Goal: Task Accomplishment & Management: Use online tool/utility

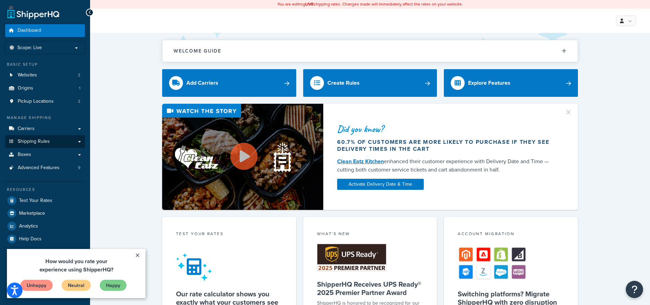
click at [40, 144] on span "Shipping Rules" at bounding box center [34, 142] width 32 height 6
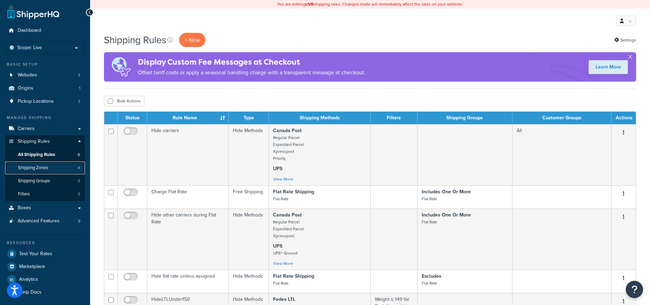
click at [49, 168] on link "Shipping Zones 4" at bounding box center [45, 168] width 80 height 13
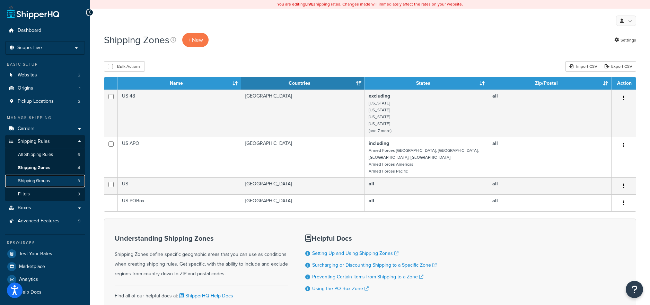
click at [44, 181] on span "Shipping Groups" at bounding box center [34, 181] width 32 height 6
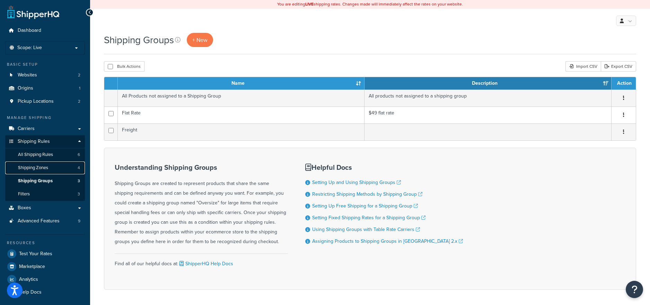
click at [42, 169] on span "Shipping Zones" at bounding box center [33, 168] width 30 height 6
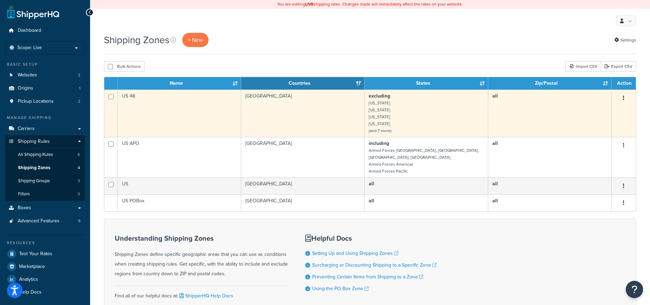
click at [388, 128] on td "excluding Alaska Hawaii American Samoa Guam (and 7 more)" at bounding box center [425, 113] width 123 height 47
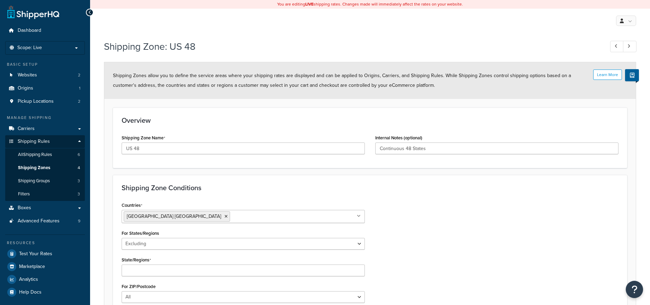
select select "excluding"
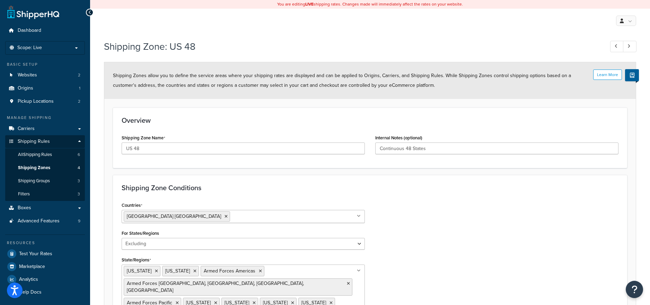
click at [87, 12] on div at bounding box center [90, 13] width 8 height 8
click at [616, 47] on icon at bounding box center [615, 46] width 3 height 5
type input "US"
type input "United States"
select select "all"
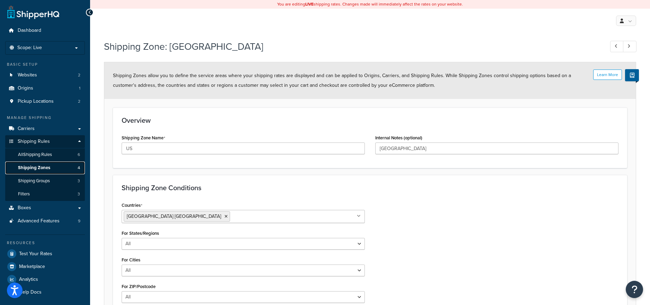
click at [48, 168] on span "Shipping Zones" at bounding box center [34, 168] width 32 height 6
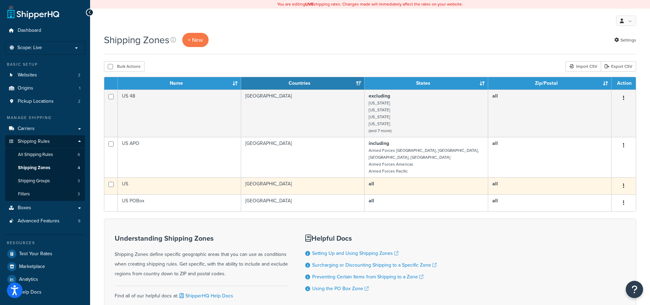
click at [623, 184] on icon "button" at bounding box center [623, 186] width 1 height 5
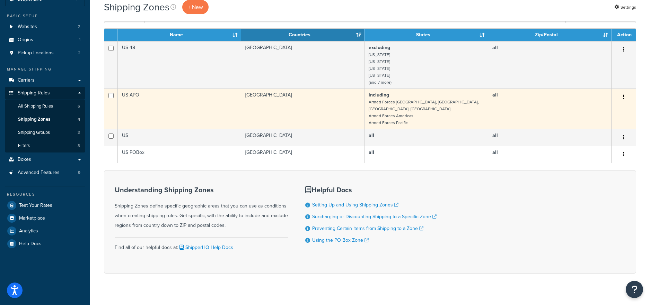
scroll to position [53, 0]
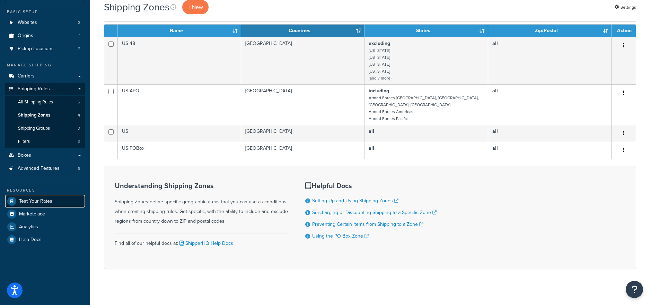
click at [46, 205] on link "Test Your Rates" at bounding box center [45, 201] width 80 height 12
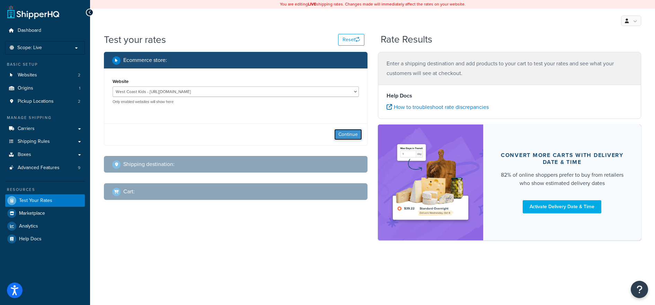
click at [343, 132] on button "Continue" at bounding box center [348, 134] width 28 height 11
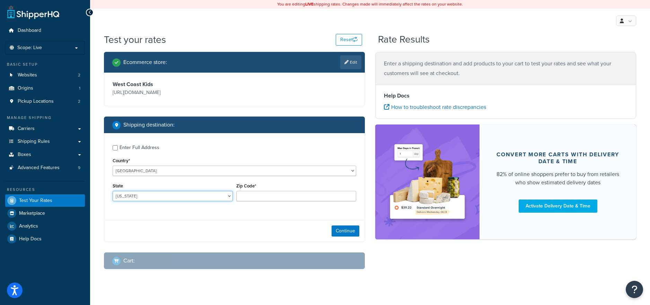
click at [224, 192] on select "Alabama Alaska American Samoa Arizona Arkansas Armed Forces Americas Armed Forc…" at bounding box center [173, 196] width 120 height 10
select select "WV"
click at [113, 192] on select "Alabama Alaska American Samoa Arizona Arkansas Armed Forces Americas Armed Forc…" at bounding box center [173, 196] width 120 height 10
click at [280, 199] on input "Zip Code*" at bounding box center [296, 196] width 120 height 10
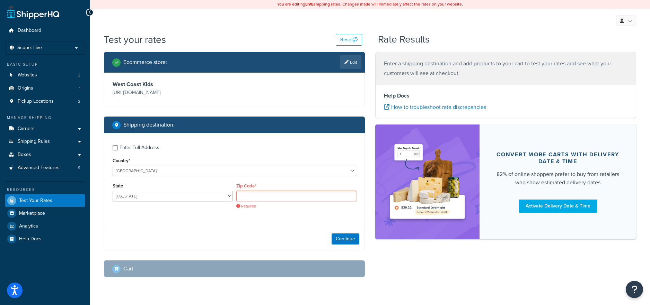
click at [280, 197] on input "Zip Code*" at bounding box center [296, 196] width 120 height 10
paste input "23238"
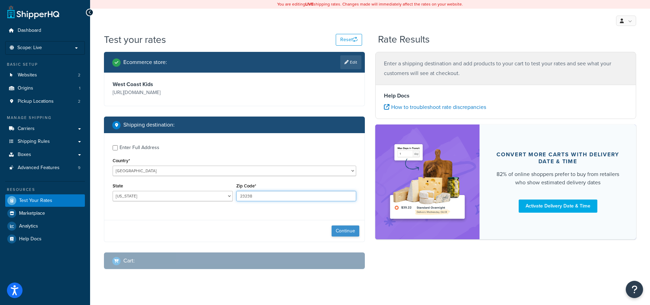
type input "23238"
click at [337, 229] on button "Continue" at bounding box center [345, 231] width 28 height 11
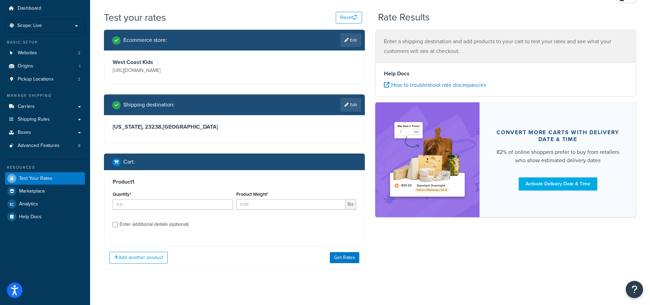
scroll to position [26, 0]
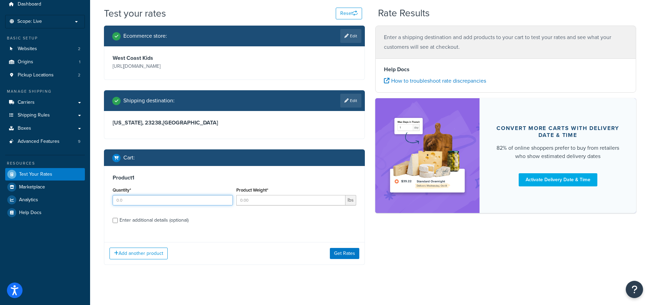
click at [174, 202] on input "Quantity*" at bounding box center [173, 200] width 120 height 10
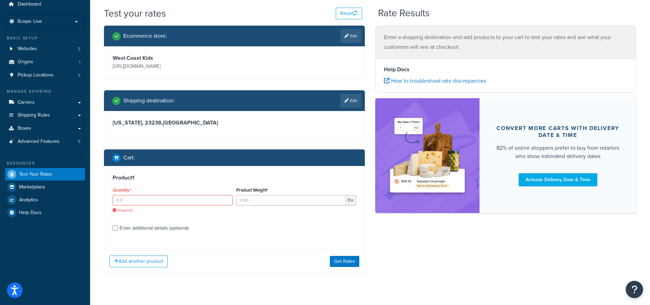
click at [162, 220] on div "Product 1 Quantity* Required Product Weight* lbs Enter additional details (opti…" at bounding box center [234, 205] width 260 height 79
click at [150, 205] on input "Quantity*" at bounding box center [173, 200] width 120 height 10
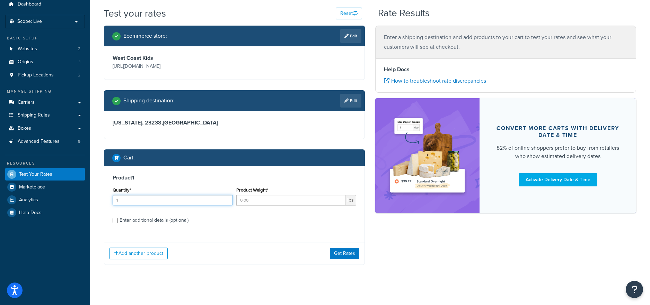
type input "1"
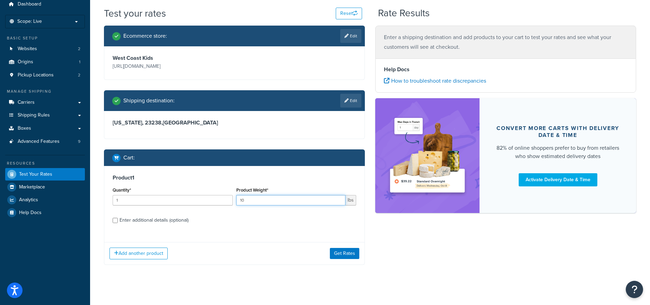
type input "1"
type input "5"
click at [159, 222] on div "Enter additional details (optional)" at bounding box center [153, 221] width 69 height 10
click at [118, 222] on input "Enter additional details (optional)" at bounding box center [115, 220] width 5 height 5
checkbox input "true"
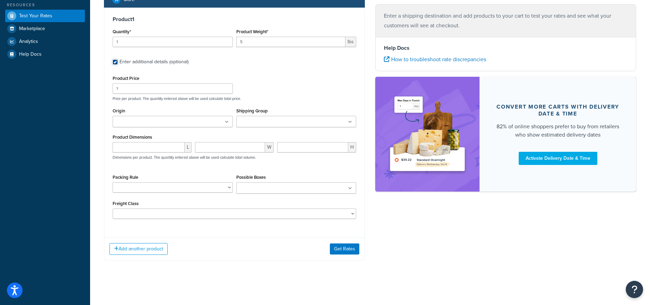
scroll to position [186, 0]
click at [227, 119] on ul at bounding box center [173, 121] width 120 height 11
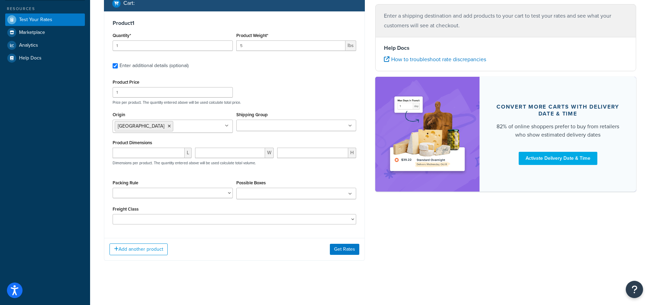
scroll to position [181, 0]
click at [260, 126] on input "Shipping Group" at bounding box center [268, 126] width 61 height 8
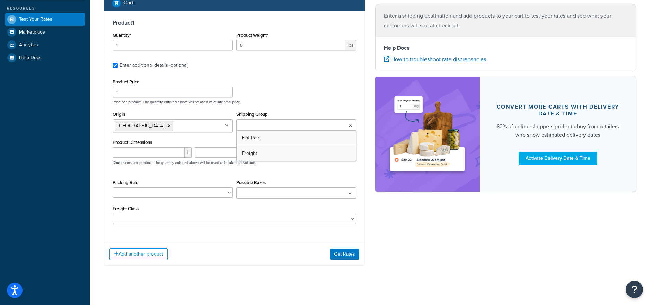
click at [260, 126] on input "Shipping Group" at bounding box center [268, 126] width 61 height 8
click at [287, 91] on div "Product Price 1 Price per product. The quantity entered above will be used calc…" at bounding box center [234, 90] width 247 height 27
click at [167, 150] on input "number" at bounding box center [149, 153] width 72 height 10
type input "8"
type input "6"
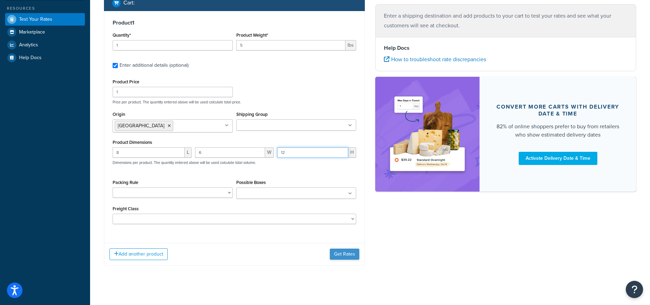
type input "12"
click at [341, 254] on button "Get Rates" at bounding box center [344, 254] width 29 height 11
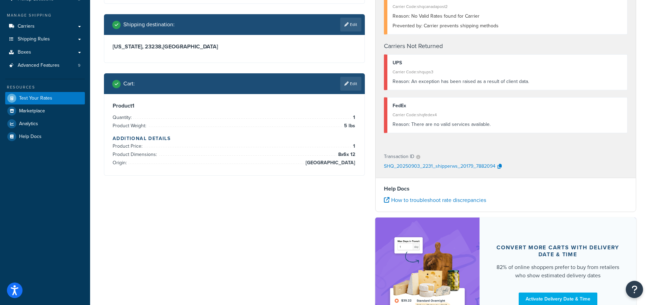
scroll to position [0, 0]
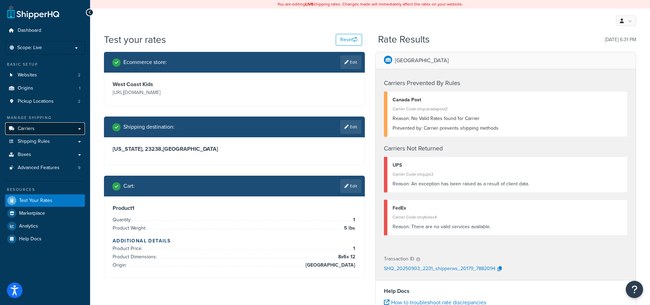
click at [43, 128] on link "Carriers" at bounding box center [45, 129] width 80 height 13
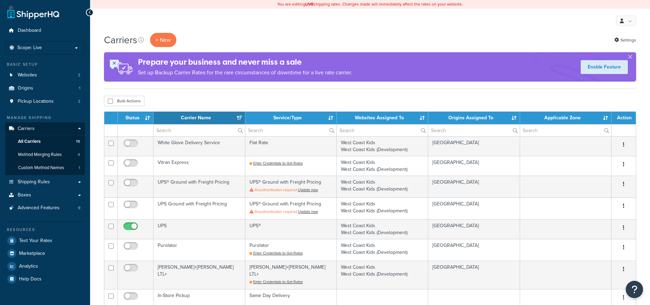
select select "15"
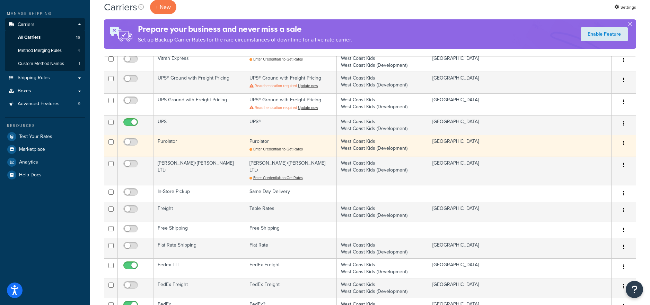
scroll to position [104, 0]
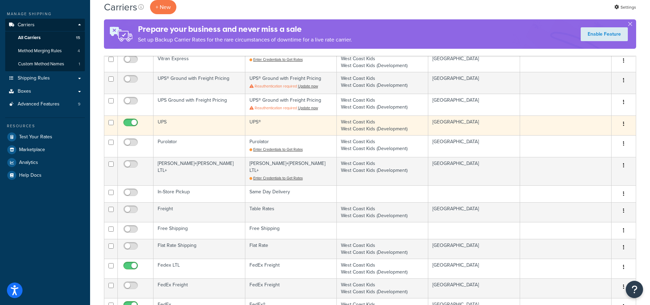
click at [266, 121] on td "UPS®" at bounding box center [290, 126] width 91 height 20
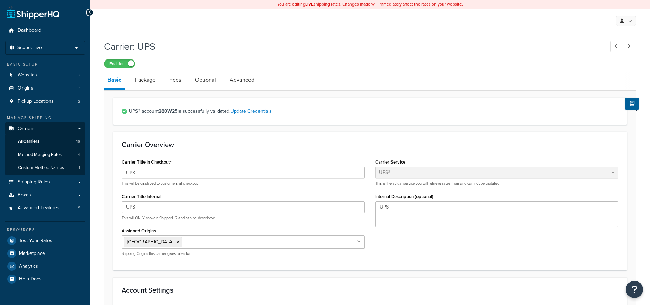
select select "ups"
select select "can"
select select "2"
